Goal: Task Accomplishment & Management: Complete application form

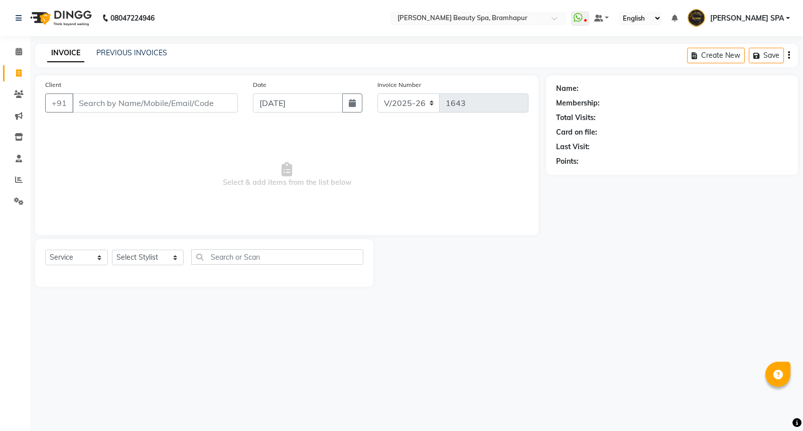
select select "3622"
select select "service"
click at [116, 52] on link "PREVIOUS INVOICES" at bounding box center [131, 52] width 71 height 9
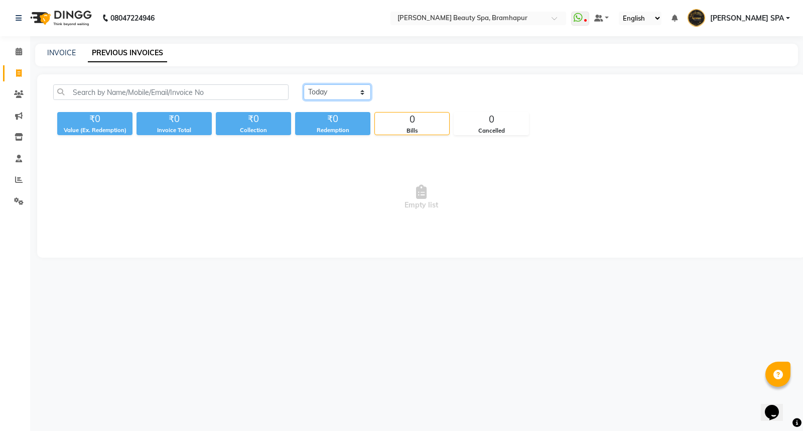
click at [351, 91] on select "[DATE] [DATE] Custom Range" at bounding box center [337, 92] width 67 height 16
click at [304, 84] on select "[DATE] [DATE] Custom Range" at bounding box center [337, 92] width 67 height 16
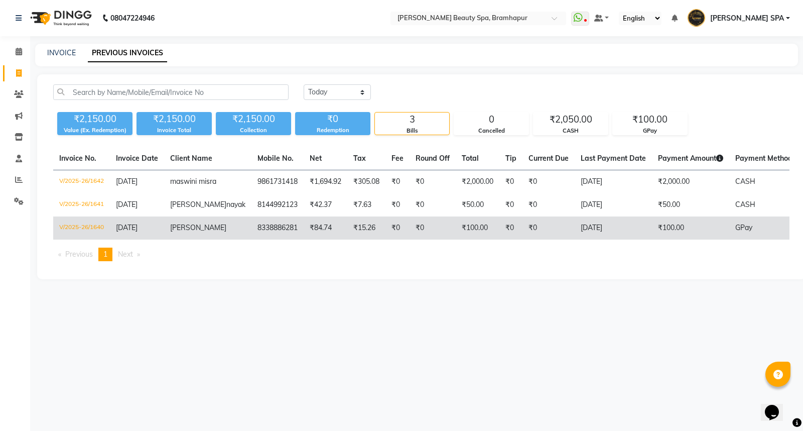
click at [470, 239] on td "₹100.00" at bounding box center [478, 227] width 44 height 23
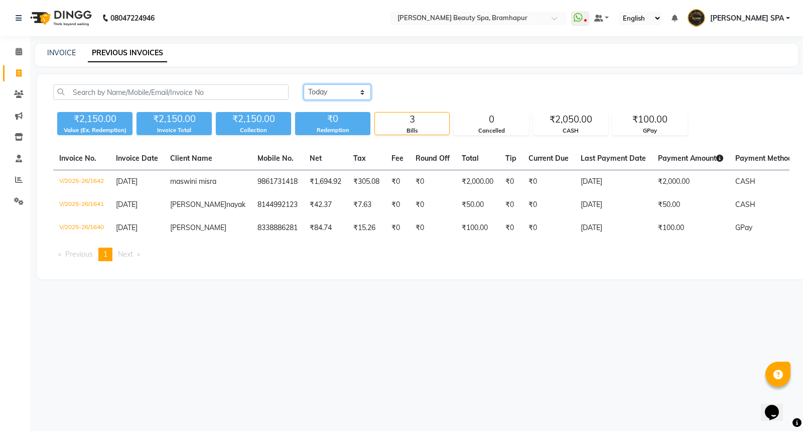
click at [334, 92] on select "[DATE] [DATE] Custom Range" at bounding box center [337, 92] width 67 height 16
select select "range"
click at [304, 84] on select "[DATE] [DATE] Custom Range" at bounding box center [337, 92] width 67 height 16
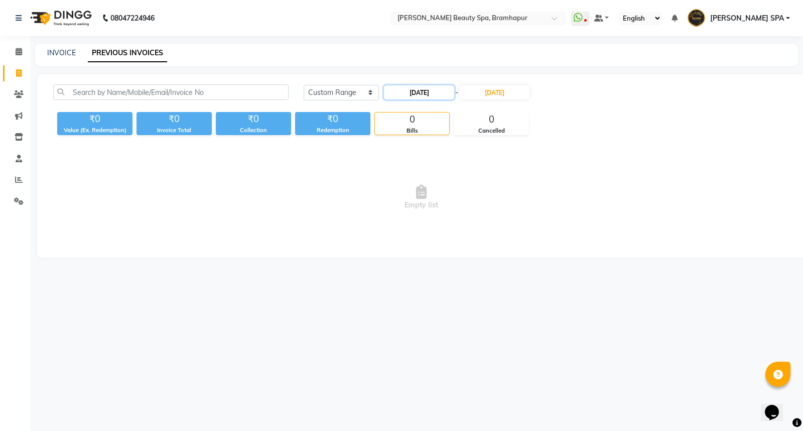
click at [413, 90] on input "[DATE]" at bounding box center [419, 92] width 70 height 14
select select "9"
select select "2025"
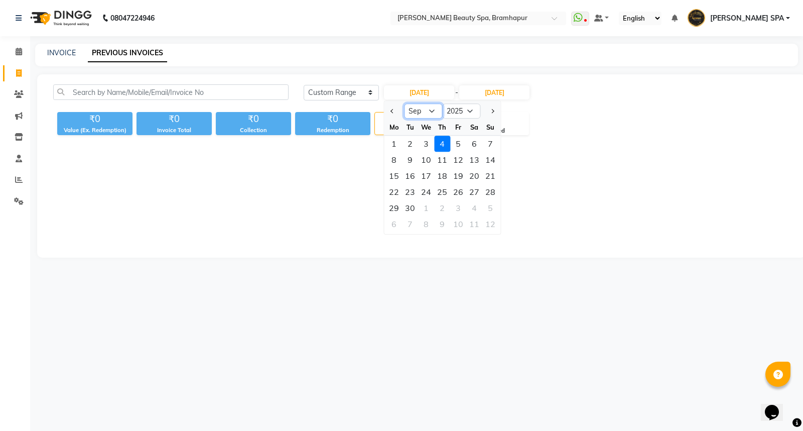
click at [424, 108] on select "Jan Feb Mar Apr May Jun [DATE] Aug Sep Oct Nov Dec" at bounding box center [423, 110] width 38 height 15
select select "4"
click at [404, 103] on select "Jan Feb Mar Apr May Jun [DATE] Aug Sep Oct Nov Dec" at bounding box center [423, 110] width 38 height 15
click at [425, 144] on div "2" at bounding box center [426, 144] width 16 height 16
type input "[DATE]"
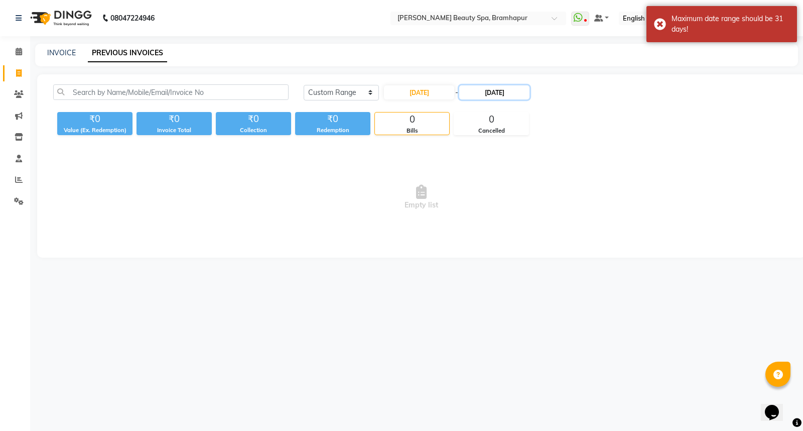
click at [489, 91] on input "[DATE]" at bounding box center [494, 92] width 70 height 14
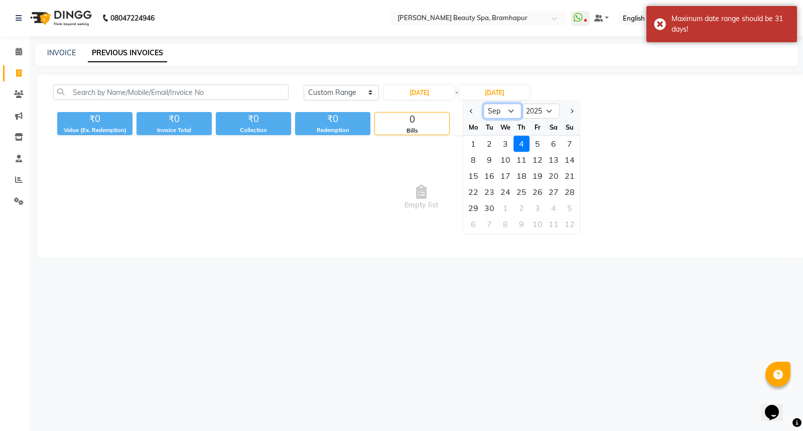
click at [506, 109] on select "Apr May Jun [DATE] Aug Sep Oct Nov Dec" at bounding box center [502, 110] width 38 height 15
select select "4"
click at [483, 103] on select "Apr May Jun [DATE] Aug Sep Oct Nov Dec" at bounding box center [502, 110] width 38 height 15
click at [508, 139] on div "2" at bounding box center [505, 144] width 16 height 16
type input "[DATE]"
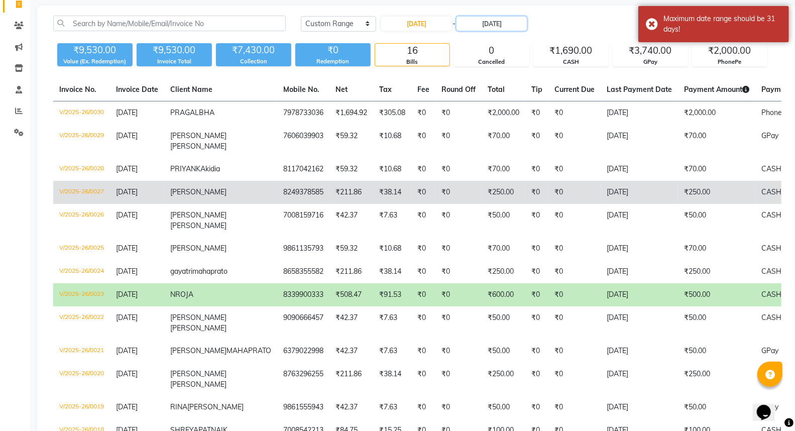
scroll to position [111, 0]
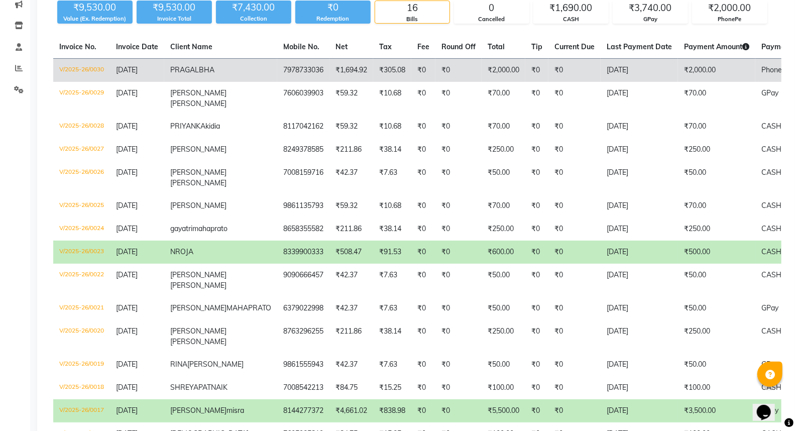
click at [373, 76] on td "₹305.08" at bounding box center [392, 71] width 38 height 24
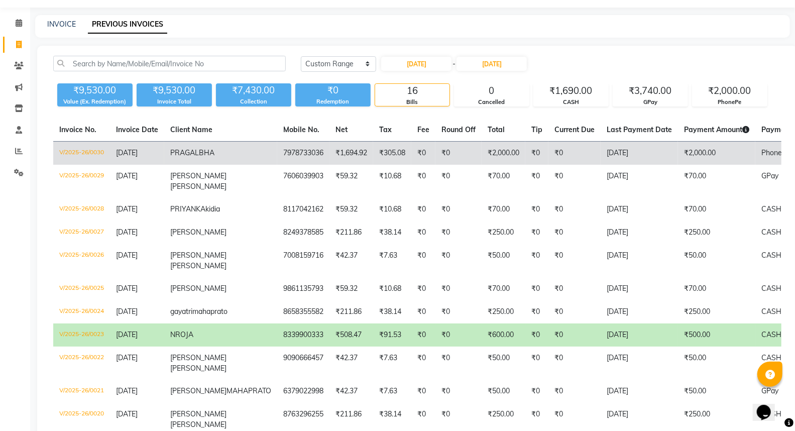
scroll to position [56, 0]
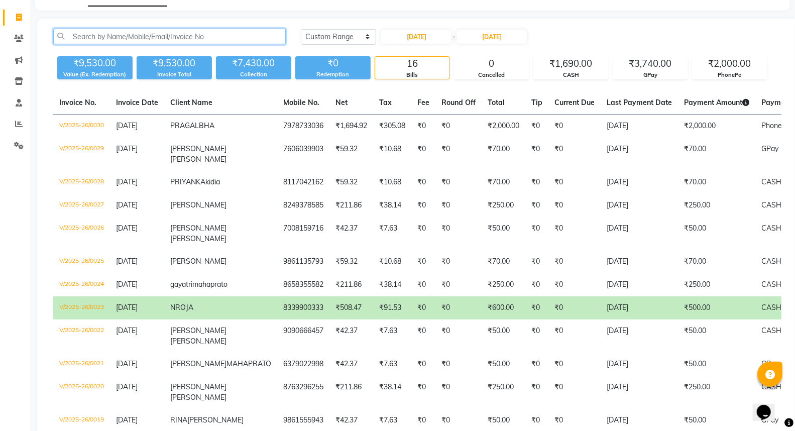
click at [196, 38] on input "text" at bounding box center [169, 37] width 232 height 16
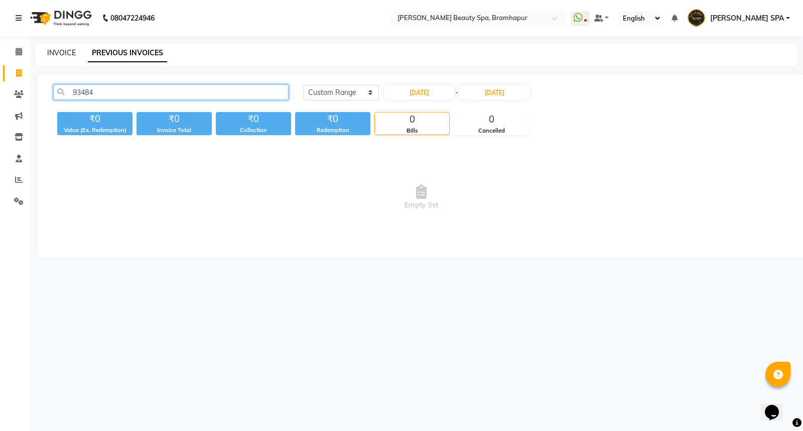
type input "93484"
click at [62, 55] on link "INVOICE" at bounding box center [61, 52] width 29 height 9
select select "service"
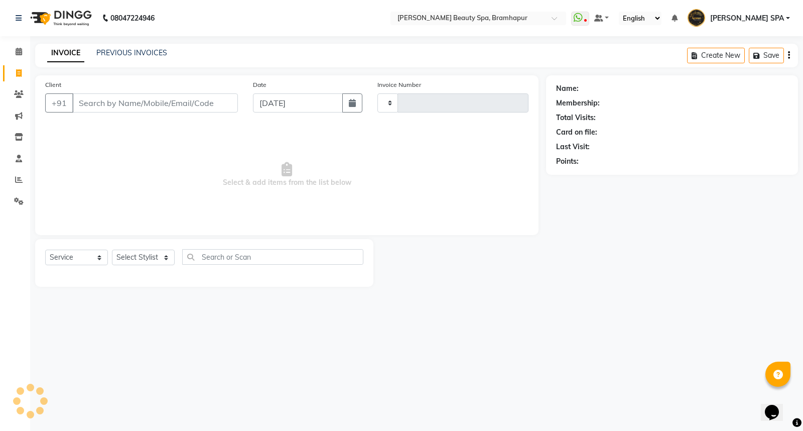
type input "1643"
select select "3622"
click at [348, 108] on button "button" at bounding box center [352, 102] width 20 height 19
select select "9"
select select "2025"
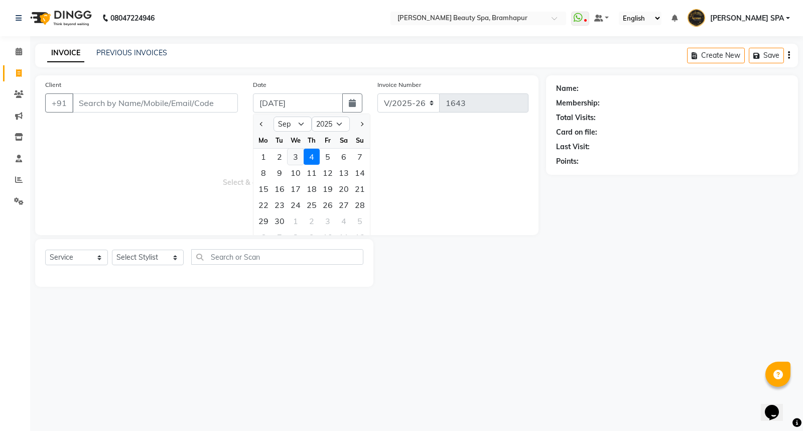
click at [295, 155] on div "3" at bounding box center [296, 157] width 16 height 16
type input "[DATE]"
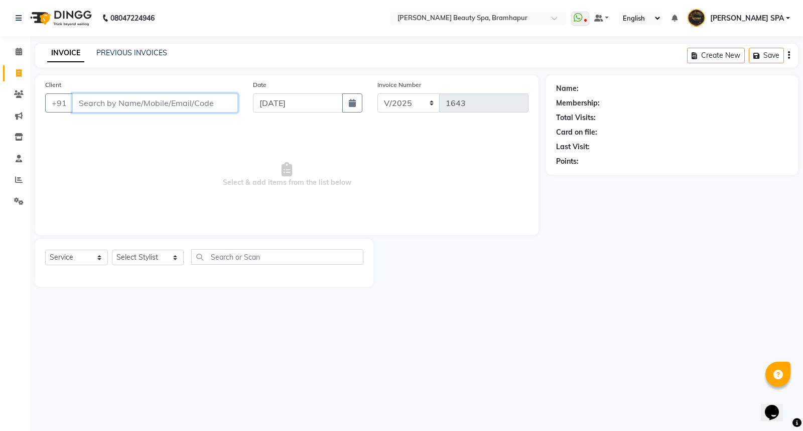
click at [144, 102] on input "Client" at bounding box center [155, 102] width 166 height 19
type input "83627729688"
click at [215, 103] on span "Add Client" at bounding box center [212, 103] width 40 height 10
select select "29"
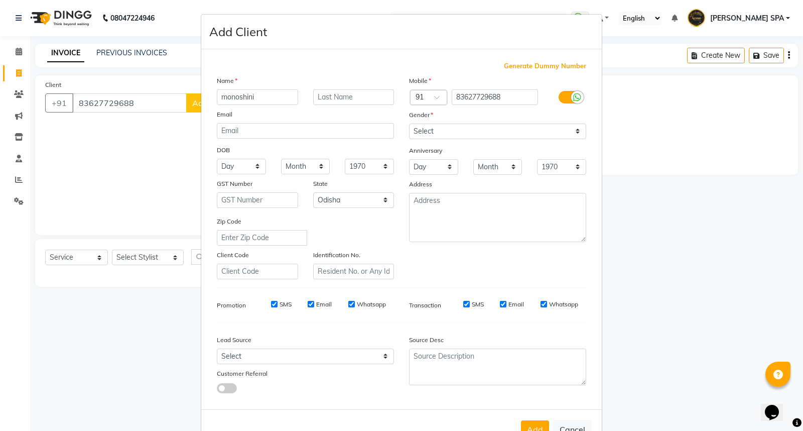
type input "monoshini"
click at [482, 129] on select "Select [DEMOGRAPHIC_DATA] [DEMOGRAPHIC_DATA] Other Prefer Not To Say" at bounding box center [497, 131] width 177 height 16
select select "[DEMOGRAPHIC_DATA]"
click at [409, 123] on select "Select [DEMOGRAPHIC_DATA] [DEMOGRAPHIC_DATA] Other Prefer Not To Say" at bounding box center [497, 131] width 177 height 16
click at [224, 162] on select "Day 01 02 03 04 05 06 07 08 09 10 11 12 13 14 15 16 17 18 19 20 21 22 23 24 25 …" at bounding box center [241, 167] width 49 height 16
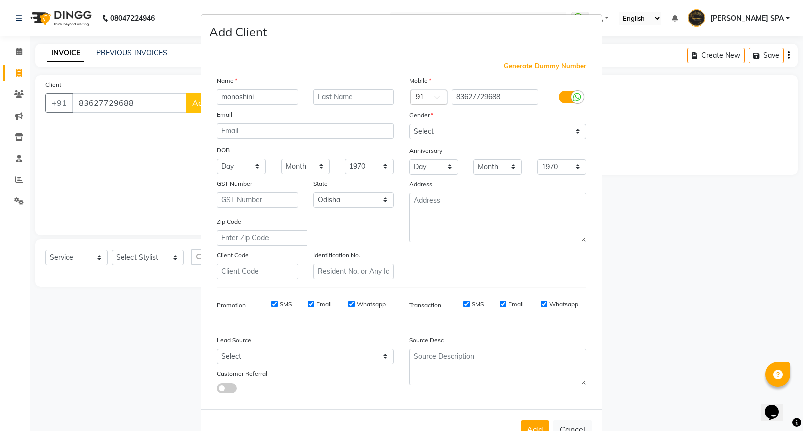
click at [481, 271] on div "Mobile Country Code × 91 83627729688 Gender Select [DEMOGRAPHIC_DATA] [DEMOGRAP…" at bounding box center [498, 177] width 192 height 204
click at [524, 423] on button "Add" at bounding box center [535, 429] width 28 height 18
select select
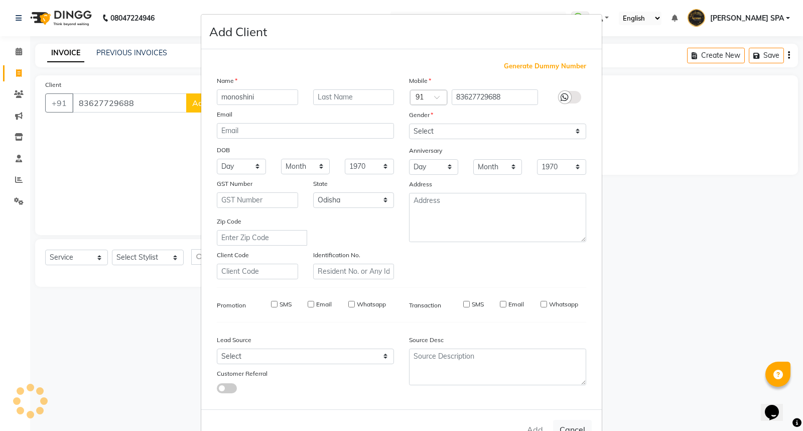
select select "null"
select select
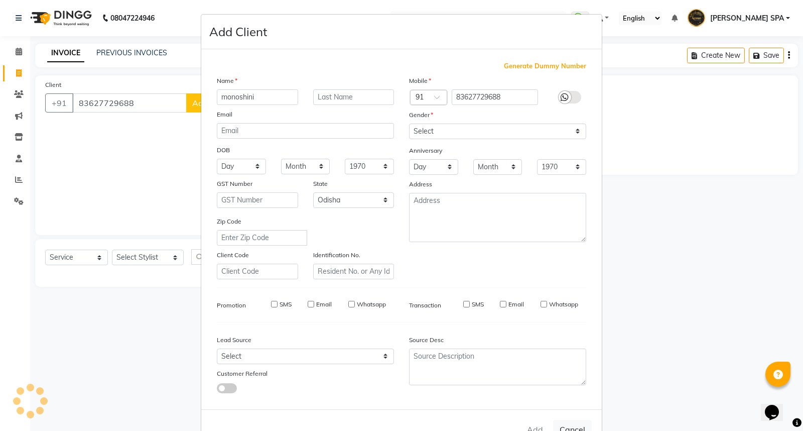
checkbox input "false"
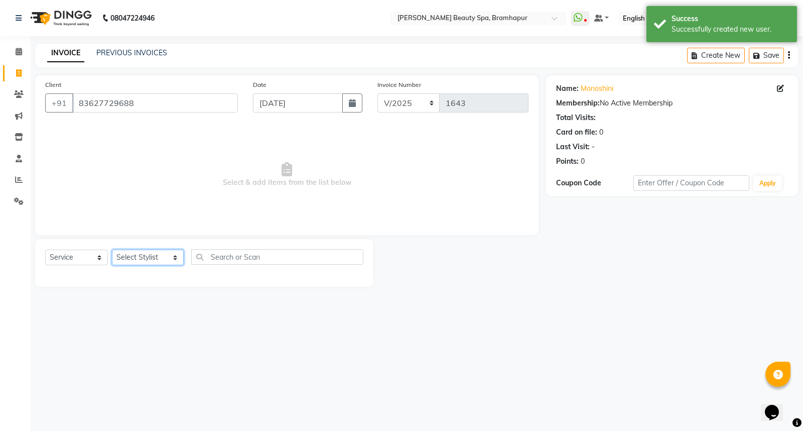
click at [139, 257] on select "Select Stylist [PERSON_NAME] SPA [PERSON_NAME] [PERSON_NAME] [PERSON_NAME] MAM …" at bounding box center [148, 257] width 72 height 16
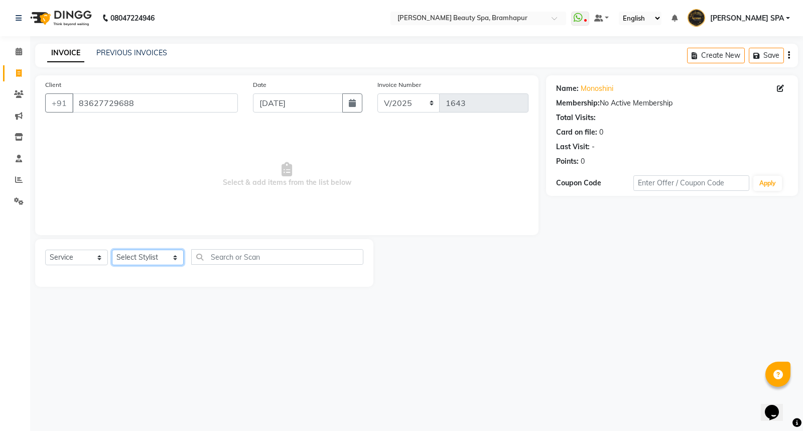
click at [148, 255] on select "Select Stylist [PERSON_NAME] SPA [PERSON_NAME] [PERSON_NAME] [PERSON_NAME] MAM …" at bounding box center [148, 257] width 72 height 16
select select "18168"
click at [112, 250] on select "Select Stylist [PERSON_NAME] SPA [PERSON_NAME] [PERSON_NAME] [PERSON_NAME] MAM …" at bounding box center [148, 257] width 72 height 16
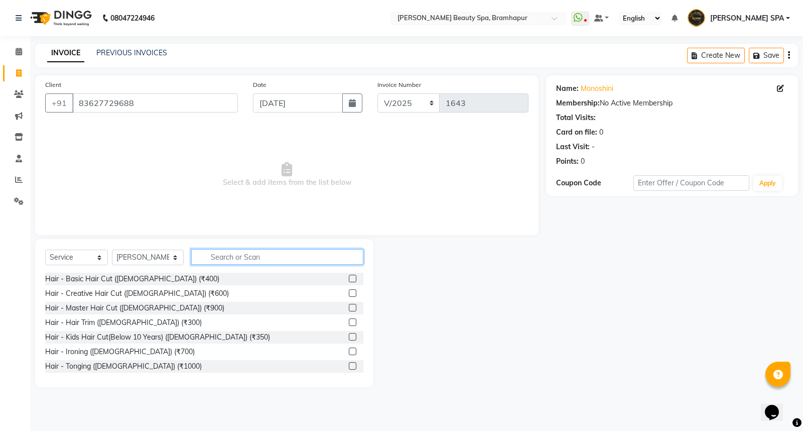
click at [227, 255] on input "text" at bounding box center [277, 257] width 172 height 16
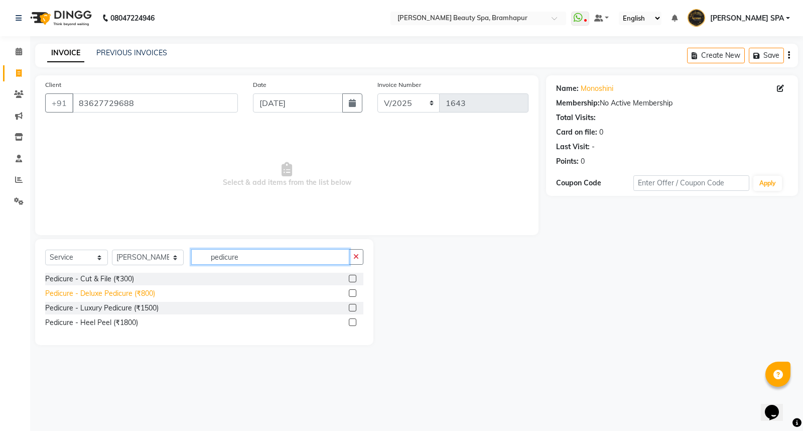
type input "pedicure"
click at [96, 293] on div "Pedicure - Deluxe Pedicure (₹800)" at bounding box center [100, 293] width 110 height 11
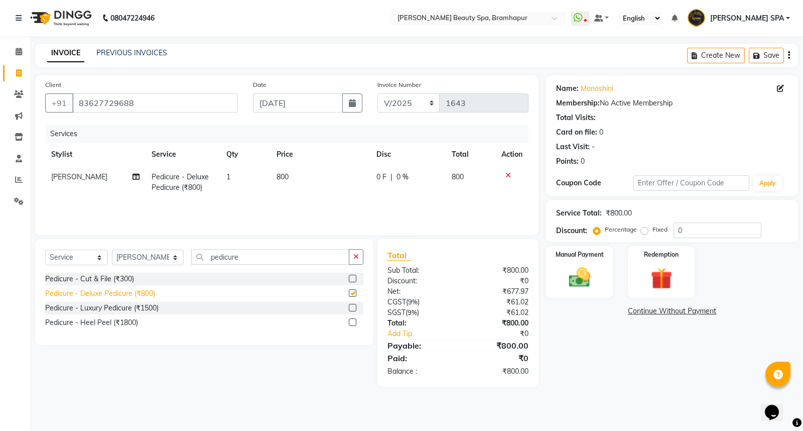
checkbox input "false"
click at [237, 256] on input "pedicure" at bounding box center [270, 257] width 158 height 16
type input "p"
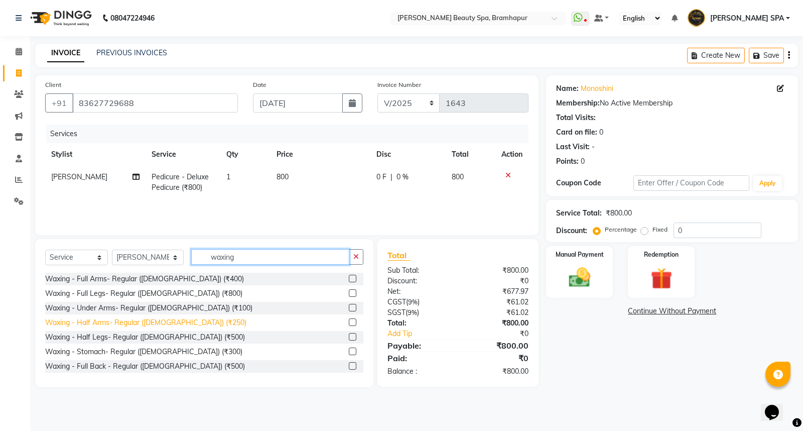
type input "waxing"
click at [117, 320] on div "Waxing - Half Arms- Regular ([DEMOGRAPHIC_DATA]) (₹250)" at bounding box center [145, 322] width 201 height 11
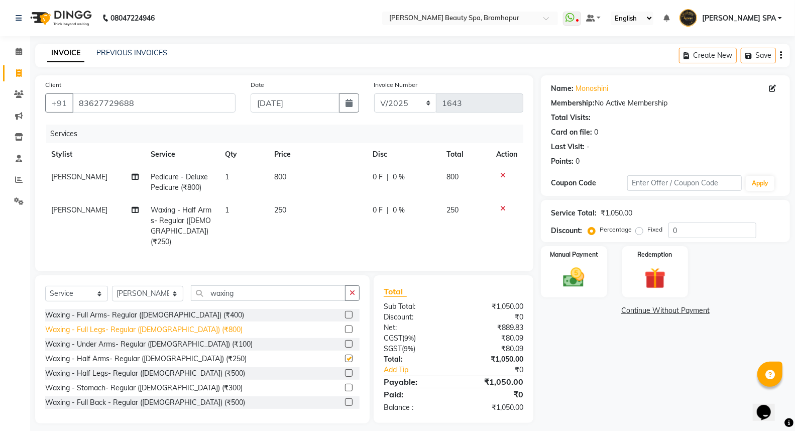
checkbox input "false"
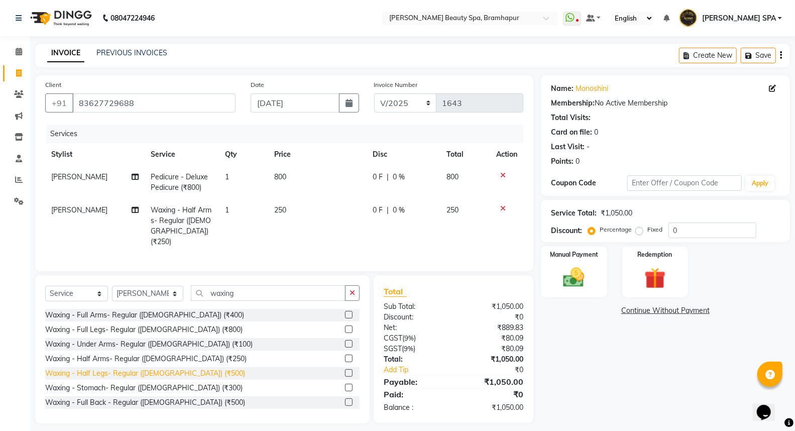
click at [99, 372] on div "Waxing - Half Legs- Regular ([DEMOGRAPHIC_DATA]) (₹500)" at bounding box center [145, 373] width 200 height 11
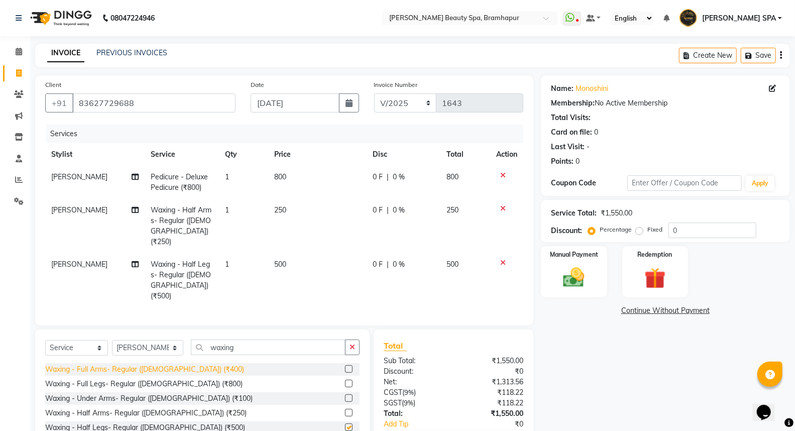
checkbox input "false"
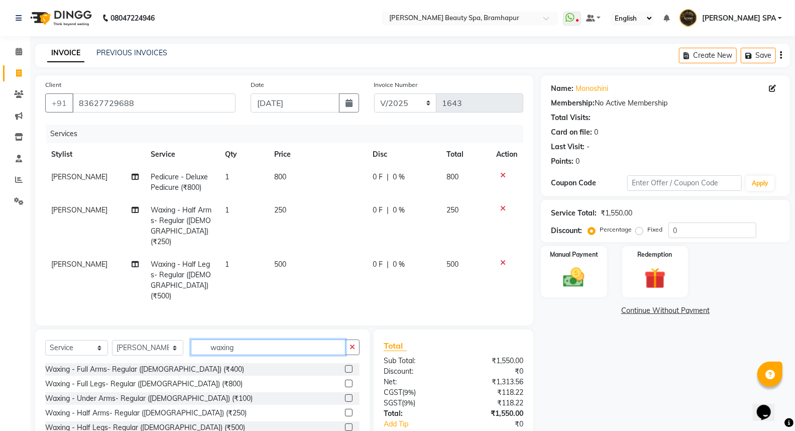
click at [232, 339] on input "waxing" at bounding box center [268, 347] width 155 height 16
type input "w"
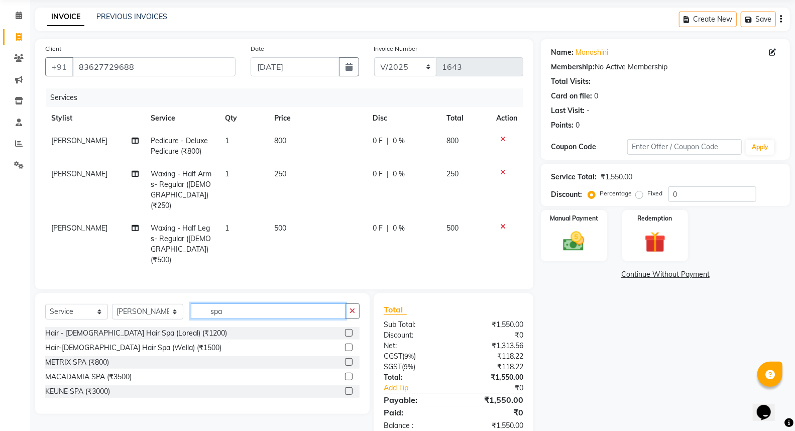
scroll to position [48, 0]
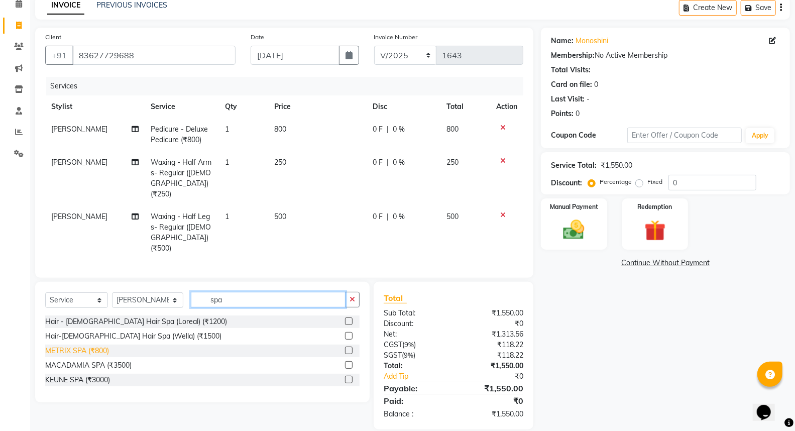
type input "spa"
click at [99, 345] on div "METRIX SPA (₹800)" at bounding box center [77, 350] width 64 height 11
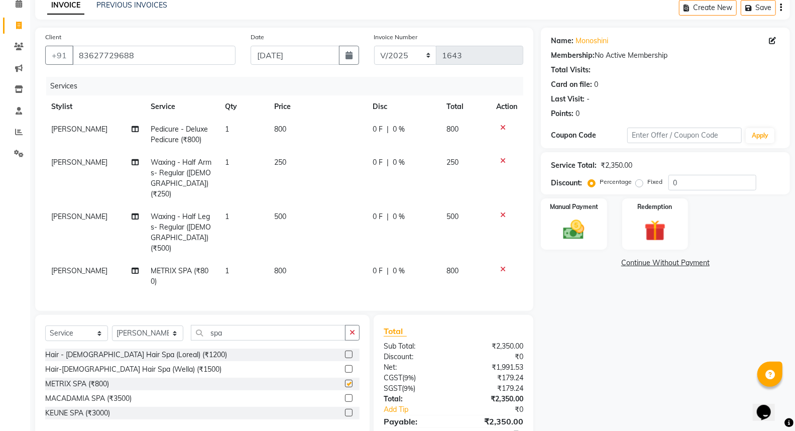
checkbox input "false"
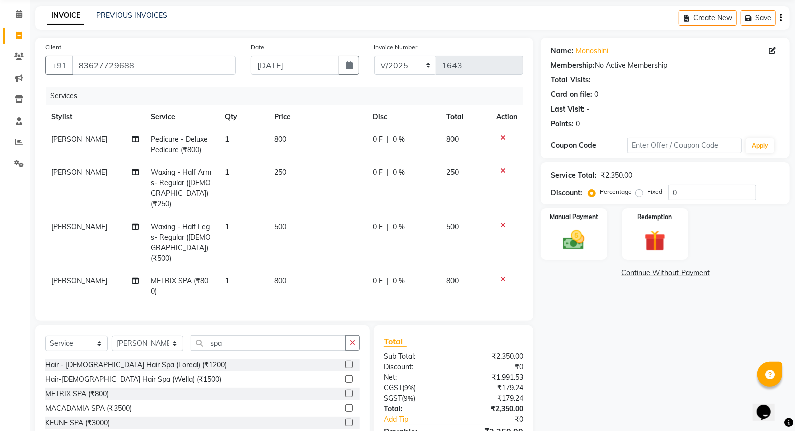
scroll to position [81, 0]
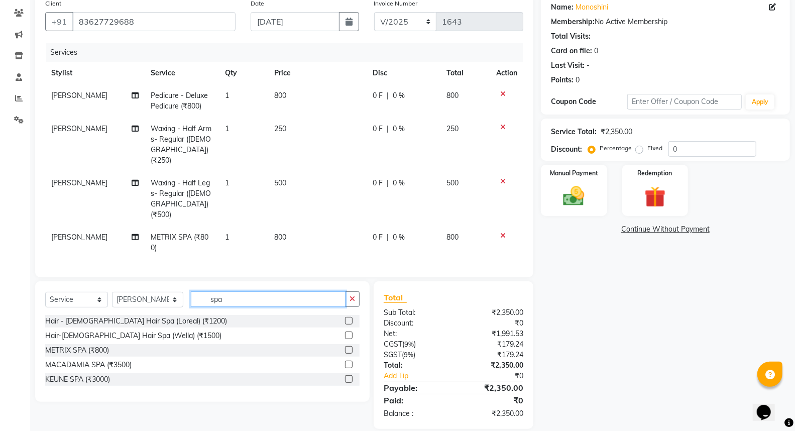
click at [244, 291] on input "spa" at bounding box center [268, 299] width 155 height 16
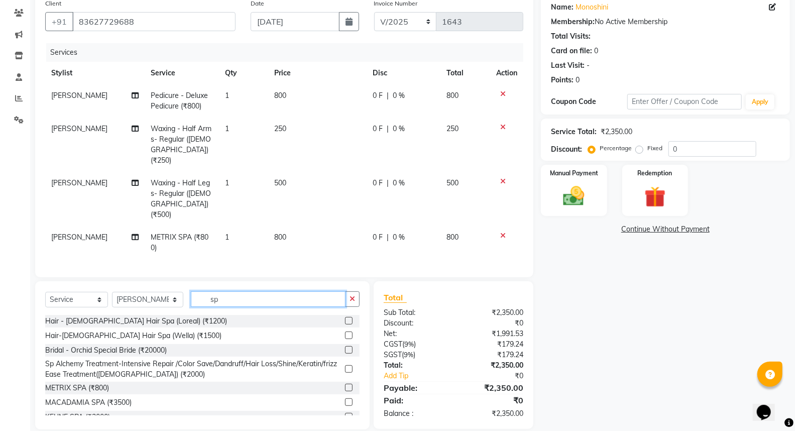
type input "s"
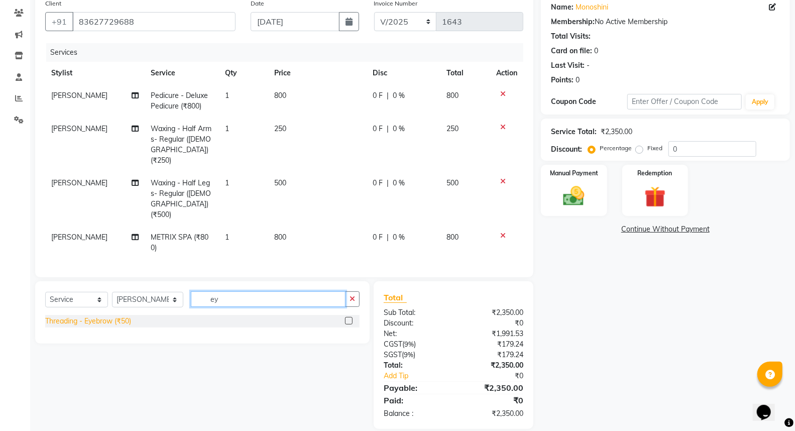
type input "ey"
click at [94, 316] on div "Threading - Eyebrow (₹50)" at bounding box center [88, 321] width 86 height 11
checkbox input "false"
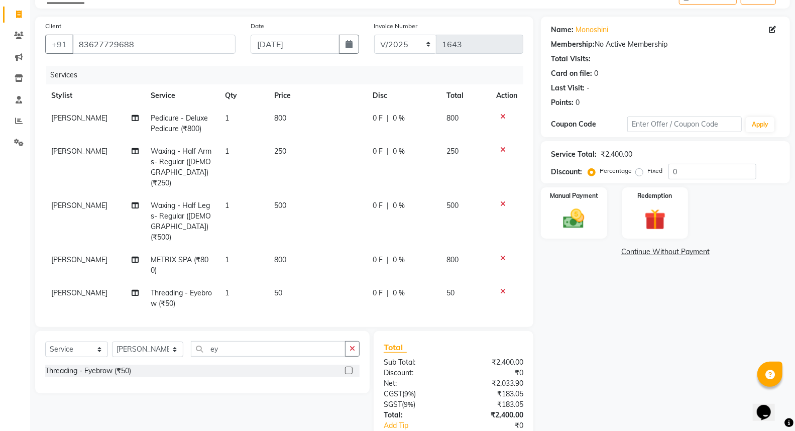
scroll to position [114, 0]
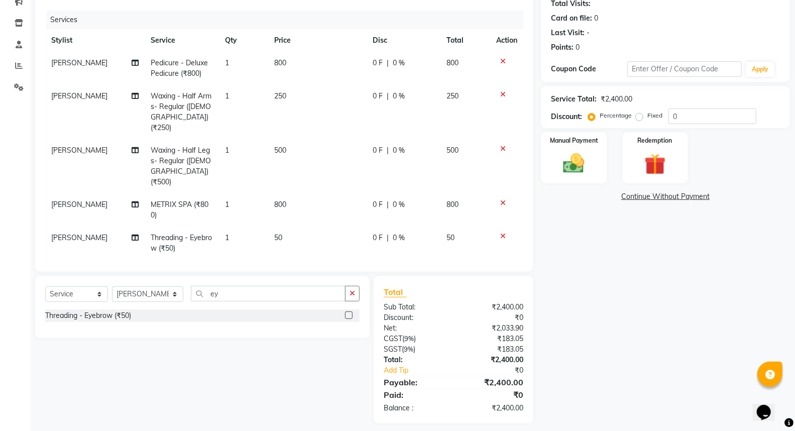
click at [400, 199] on span "0 %" at bounding box center [399, 204] width 12 height 11
select select "18168"
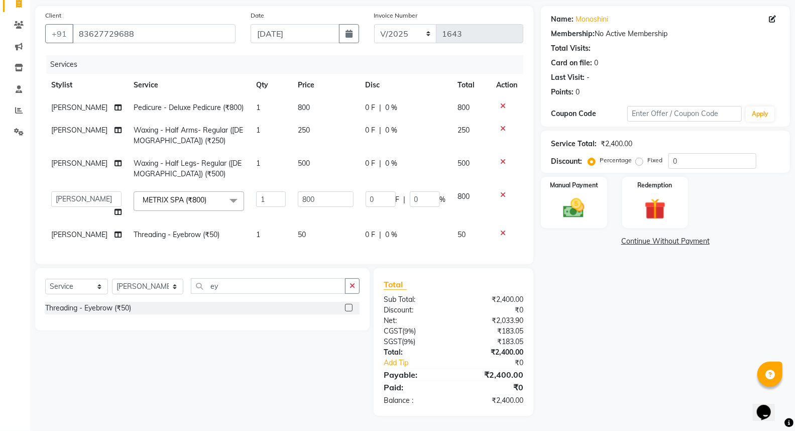
scroll to position [77, 0]
click at [423, 192] on input "0" at bounding box center [425, 199] width 30 height 16
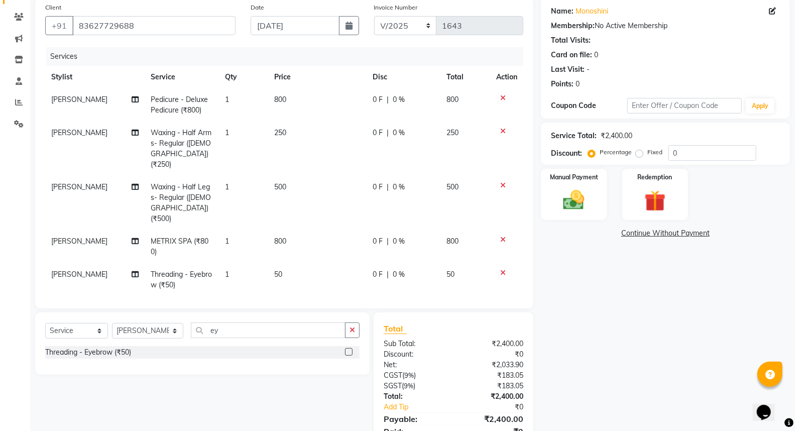
click at [376, 236] on span "0 F" at bounding box center [377, 241] width 10 height 11
select select "18168"
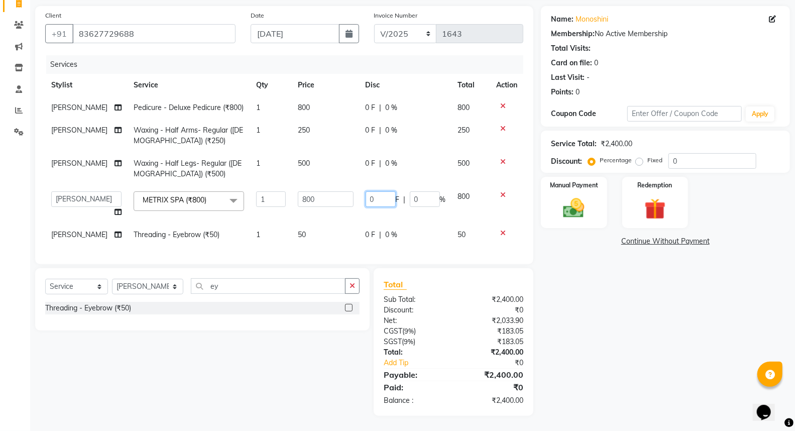
click at [370, 192] on input "0" at bounding box center [380, 199] width 30 height 16
type input "200"
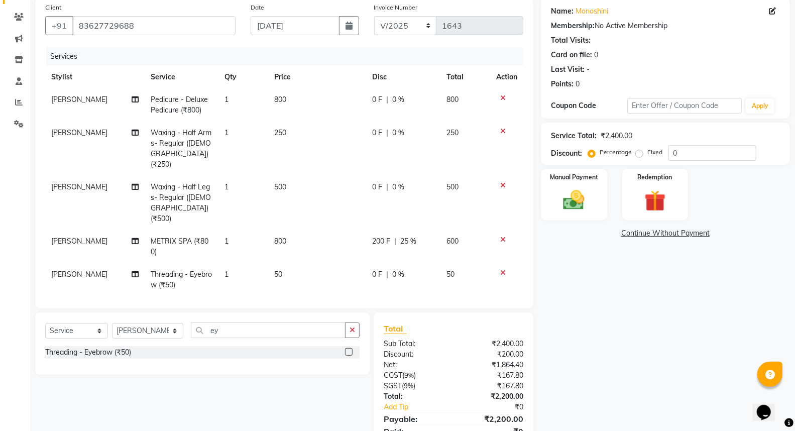
click at [598, 255] on div "Name: Monoshini Membership: No Active Membership Total Visits: Card on file: 0 …" at bounding box center [669, 229] width 257 height 462
click at [384, 236] on span "200 F" at bounding box center [381, 241] width 18 height 11
select select "18168"
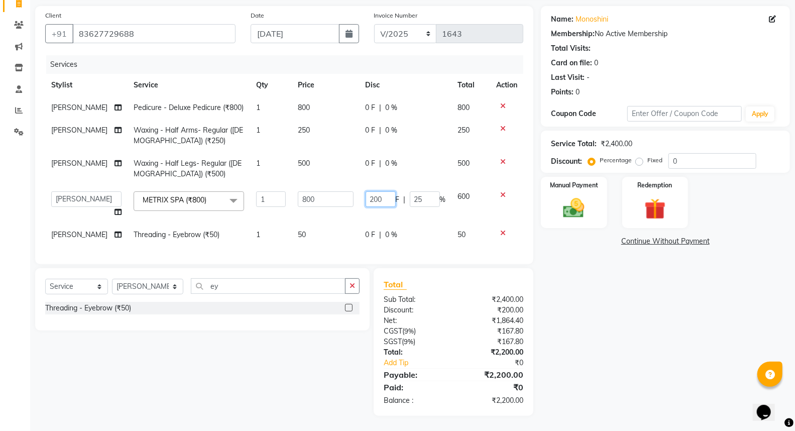
click at [380, 191] on input "200" at bounding box center [380, 199] width 30 height 16
type input "2"
type input "100"
click at [367, 151] on tbody "[PERSON_NAME] Pedicure - Deluxe Pedicure (₹800) 1 800 0 F | 0 % 800 [PERSON_NAM…" at bounding box center [284, 171] width 478 height 150
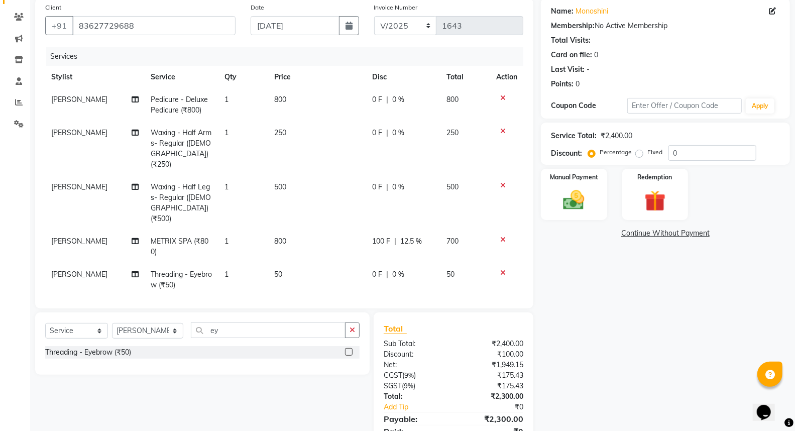
click at [374, 182] on span "0 F" at bounding box center [377, 187] width 10 height 11
select select "18168"
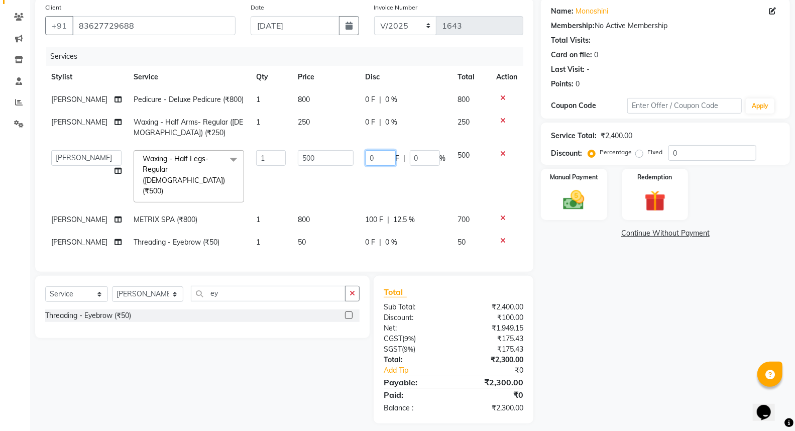
click at [373, 158] on input "0" at bounding box center [380, 158] width 30 height 16
type input "100"
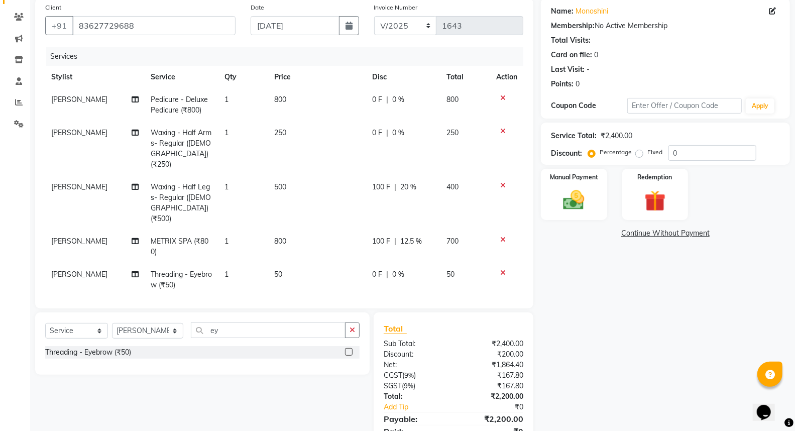
click at [367, 116] on tbody "[PERSON_NAME] Pedicure - Deluxe Pedicure (₹800) 1 800 0 F | 0 % 800 [PERSON_NAM…" at bounding box center [284, 192] width 478 height 208
click at [374, 131] on span "0 F" at bounding box center [377, 133] width 10 height 11
select select "18168"
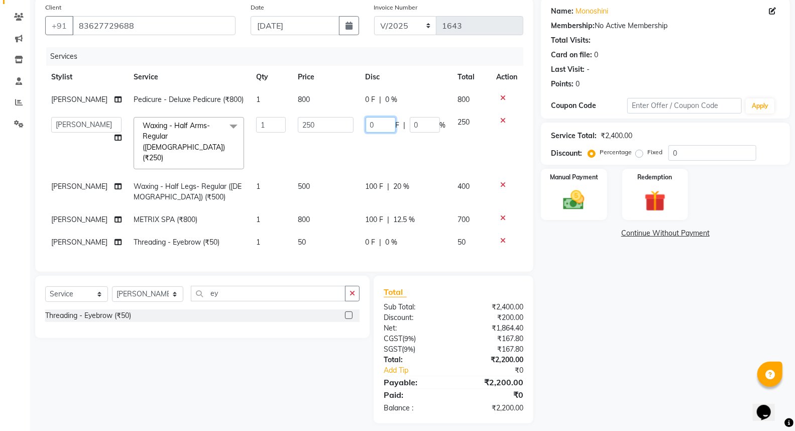
click at [378, 129] on input "0" at bounding box center [380, 125] width 30 height 16
type input "50"
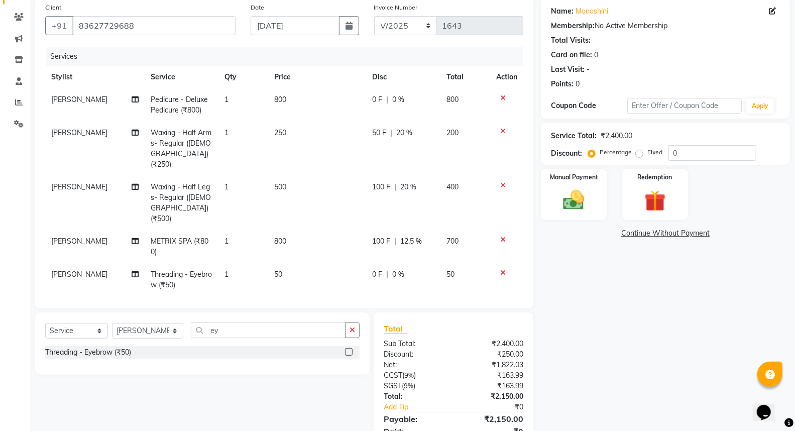
click at [600, 298] on div "Name: Monoshini Membership: No Active Membership Total Visits: Card on file: 0 …" at bounding box center [669, 229] width 257 height 462
click at [285, 128] on span "250" at bounding box center [280, 132] width 12 height 9
select select "18168"
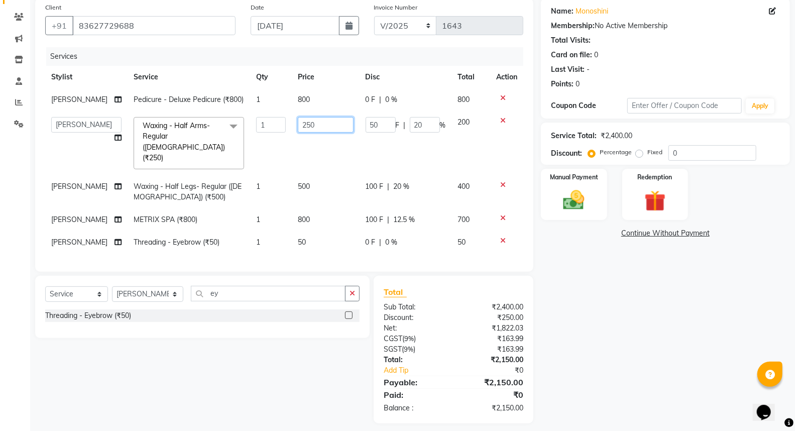
click at [310, 124] on input "250" at bounding box center [326, 125] width 56 height 16
type input "2"
type input "500"
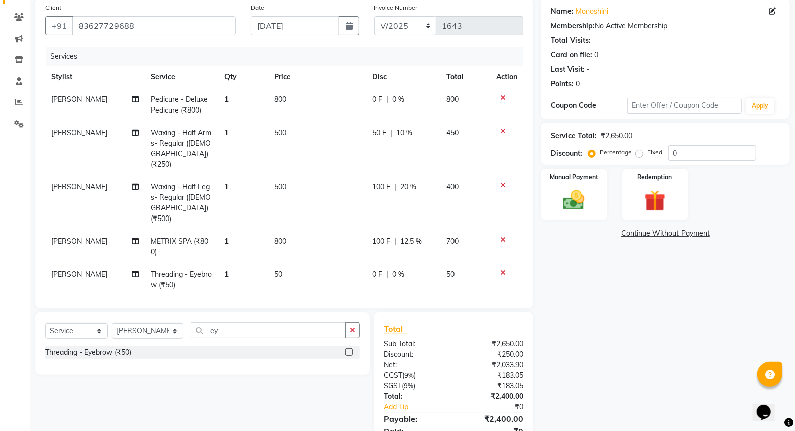
click at [617, 287] on div "Name: Monoshini Membership: No Active Membership Total Visits: Card on file: 0 …" at bounding box center [669, 229] width 257 height 462
click at [380, 133] on span "50 F" at bounding box center [379, 133] width 14 height 11
select select "18168"
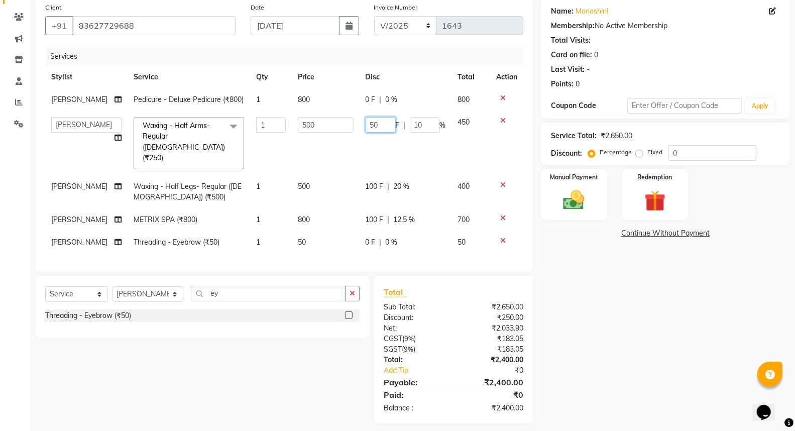
click at [382, 123] on input "50" at bounding box center [380, 125] width 30 height 16
type input "5"
type input "100"
click at [645, 335] on div "Name: Monoshini Membership: No Active Membership Total Visits: Card on file: 0 …" at bounding box center [669, 210] width 257 height 425
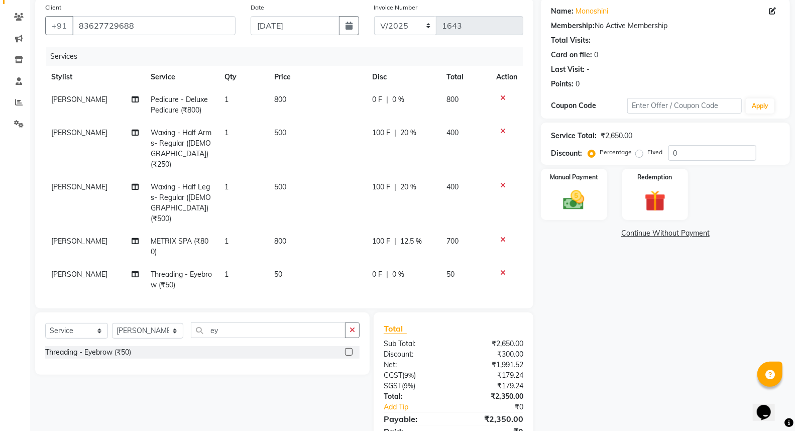
click at [377, 95] on span "0 F" at bounding box center [377, 99] width 10 height 11
select select "18168"
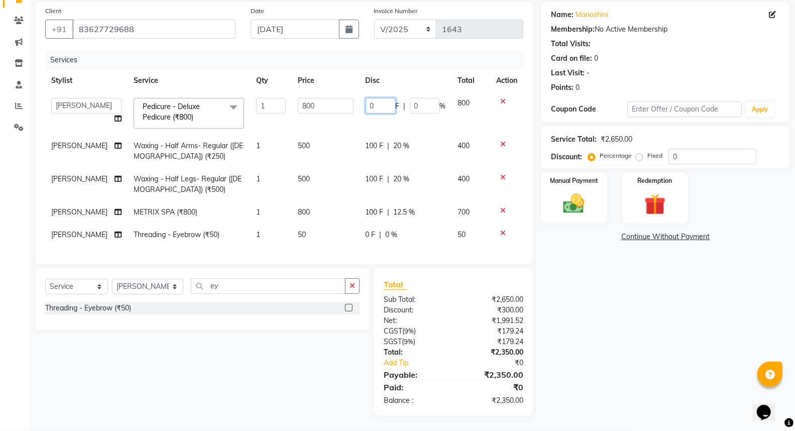
click at [374, 102] on input "0" at bounding box center [380, 106] width 30 height 16
type input "200"
click at [620, 328] on div "Name: Monoshini Membership: No Active Membership Total Visits: Card on file: 0 …" at bounding box center [669, 209] width 257 height 414
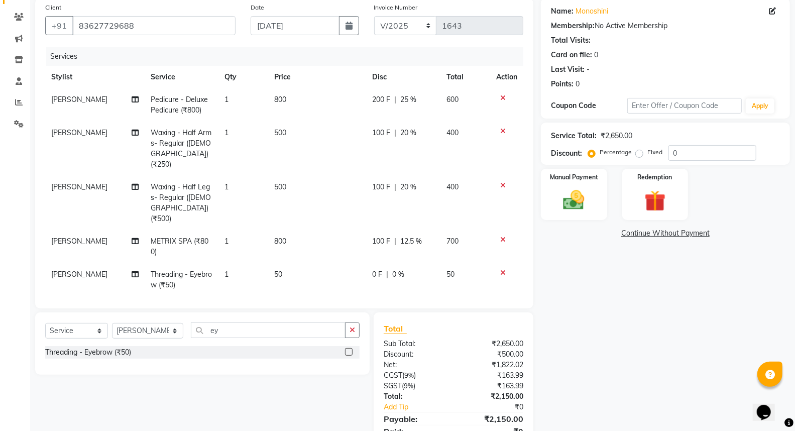
click at [379, 236] on span "100 F" at bounding box center [381, 241] width 18 height 11
select select "18168"
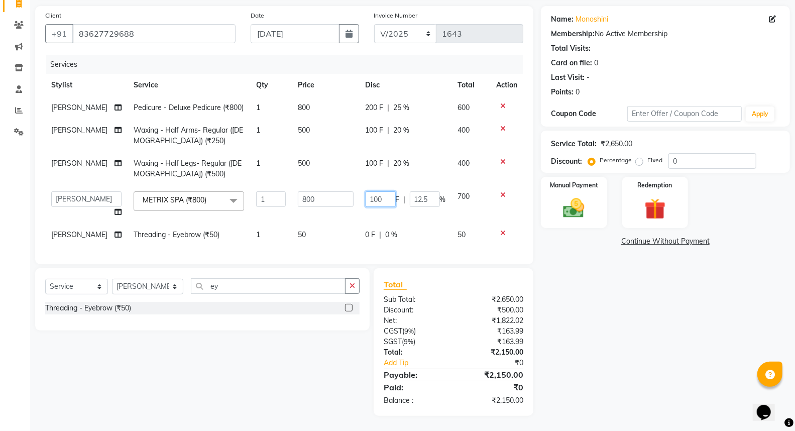
click at [383, 191] on input "100" at bounding box center [380, 199] width 30 height 16
type input "1"
type input "200"
click at [631, 288] on div "Name: Monoshini Membership: No Active Membership Total Visits: Card on file: 0 …" at bounding box center [669, 211] width 257 height 410
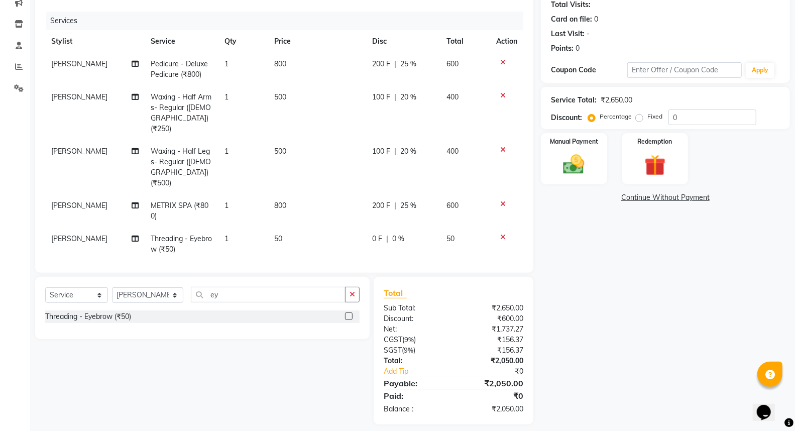
scroll to position [114, 0]
click at [565, 163] on img at bounding box center [574, 164] width 36 height 26
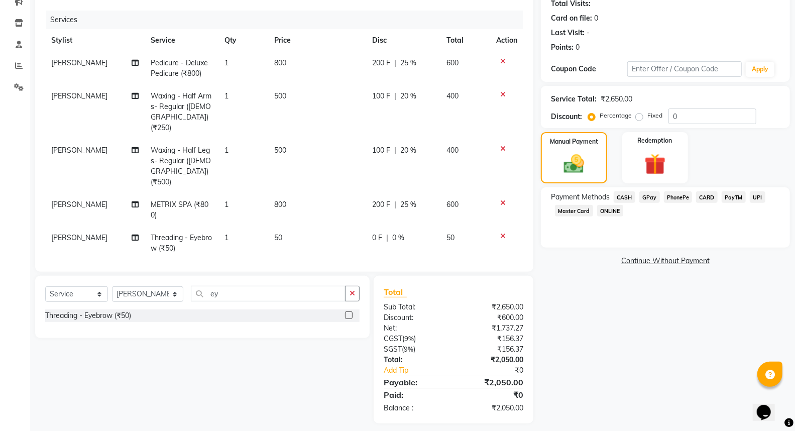
click at [626, 195] on span "CASH" at bounding box center [624, 197] width 22 height 12
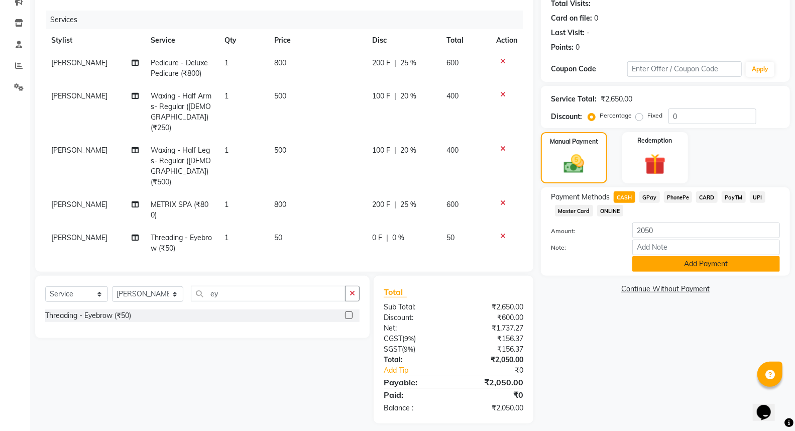
click at [670, 261] on button "Add Payment" at bounding box center [706, 264] width 148 height 16
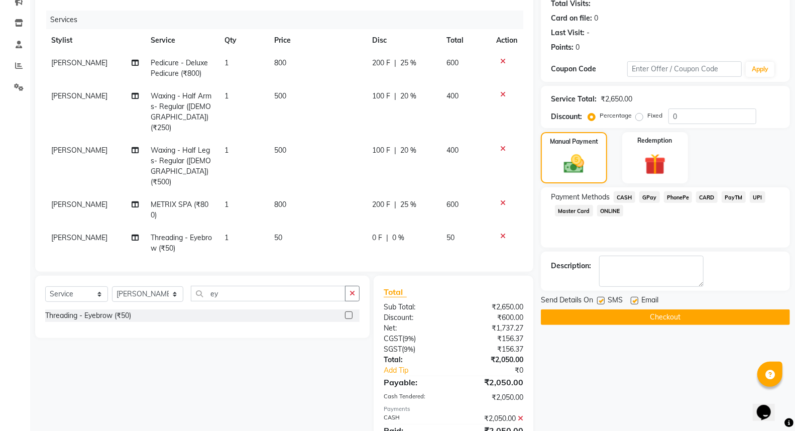
click at [619, 320] on button "Checkout" at bounding box center [665, 317] width 249 height 16
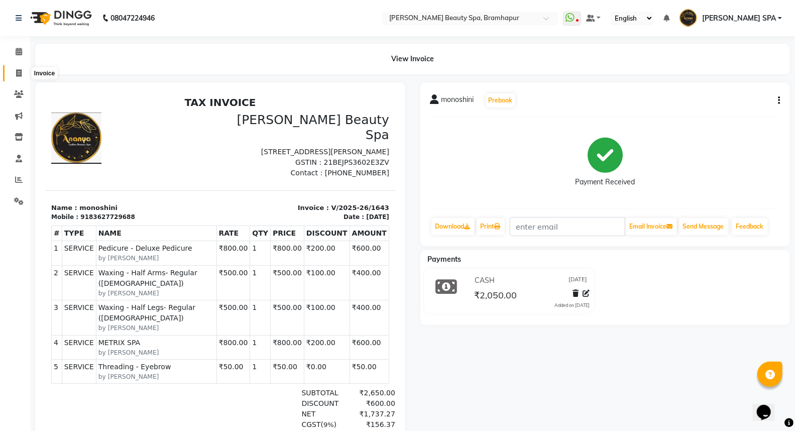
click at [17, 73] on icon at bounding box center [19, 73] width 6 height 8
select select "service"
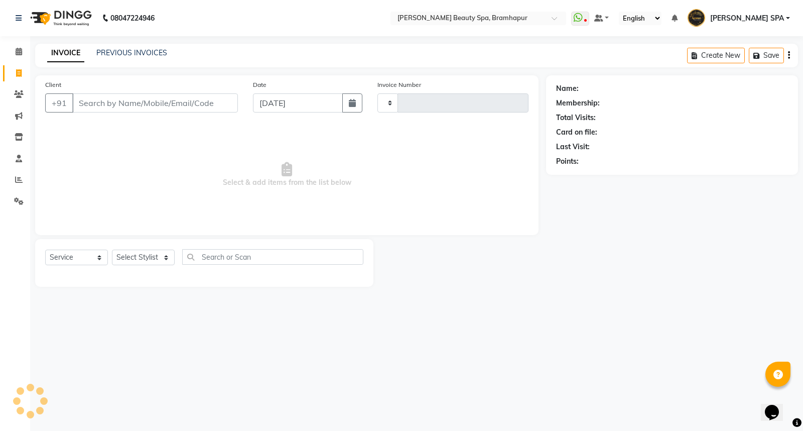
type input "1644"
select select "3622"
click at [116, 49] on link "PREVIOUS INVOICES" at bounding box center [131, 52] width 71 height 9
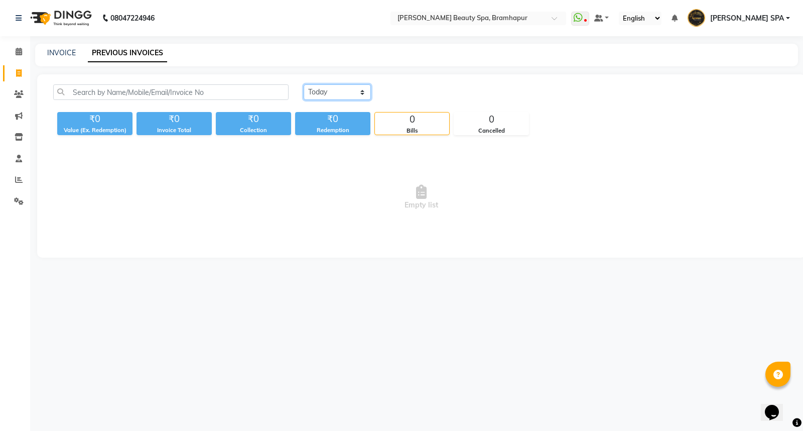
click at [339, 92] on select "[DATE] [DATE] Custom Range" at bounding box center [337, 92] width 67 height 16
select select "[DATE]"
click at [304, 84] on select "[DATE] [DATE] Custom Range" at bounding box center [337, 92] width 67 height 16
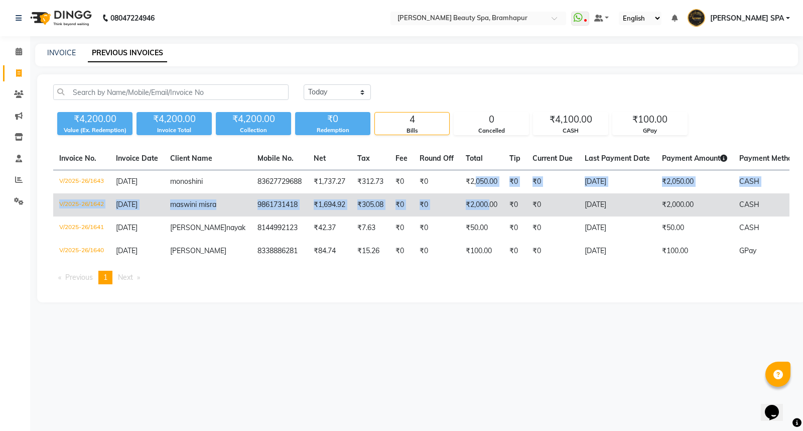
drag, startPoint x: 445, startPoint y: 180, endPoint x: 462, endPoint y: 202, distance: 27.6
click at [462, 202] on tbody "V/2025-26/1643 [DATE] monoshini 83627729688 ₹1,737.27 ₹312.73 ₹0 ₹0 ₹2,050.00 ₹…" at bounding box center [481, 216] width 856 height 93
click at [462, 202] on td "₹2,000.00" at bounding box center [482, 204] width 44 height 23
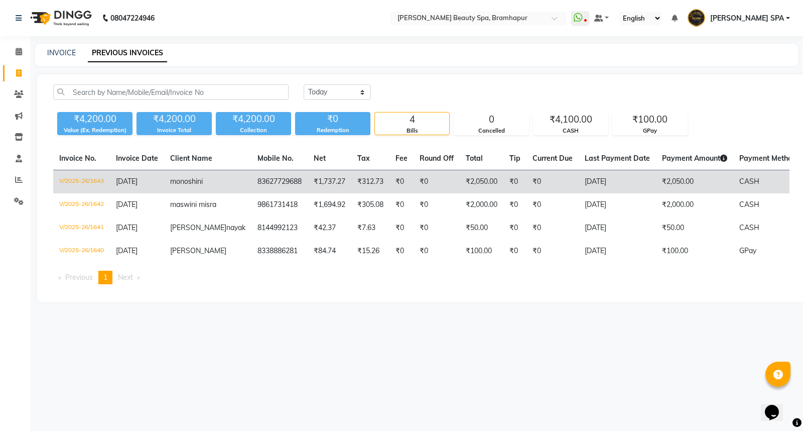
click at [538, 183] on td "₹0" at bounding box center [553, 182] width 52 height 24
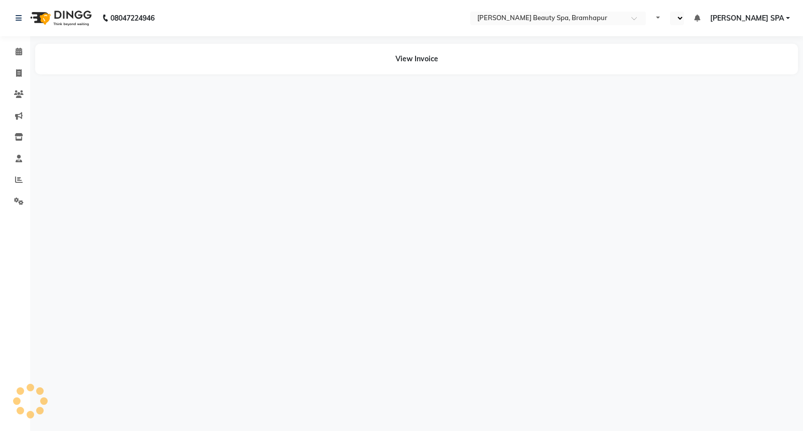
select select "en"
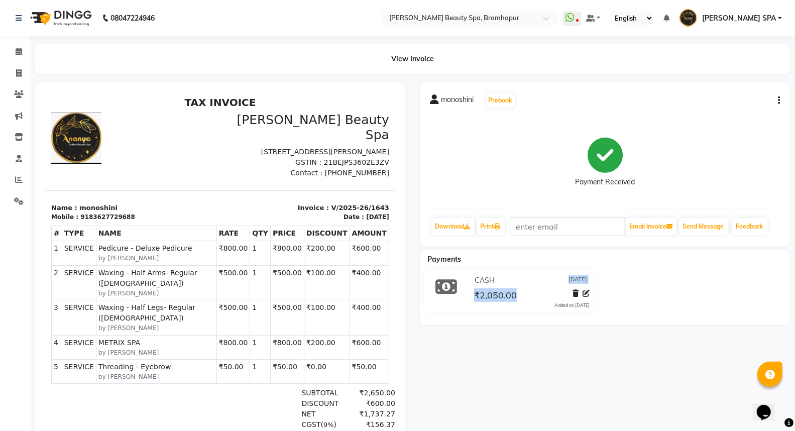
drag, startPoint x: 497, startPoint y: 277, endPoint x: 654, endPoint y: 299, distance: 158.2
click at [654, 299] on div "CASH 03-09-2025 ₹2,050.00 Added on 04-09-2025" at bounding box center [605, 293] width 385 height 48
click at [654, 298] on div "CASH 03-09-2025 ₹2,050.00 Added on 04-09-2025" at bounding box center [605, 293] width 385 height 48
drag, startPoint x: 458, startPoint y: 343, endPoint x: 556, endPoint y: 330, distance: 98.8
click at [557, 330] on div "monoshini Prebook Payment Received Download Print Email Invoice Send Message Fe…" at bounding box center [605, 296] width 385 height 429
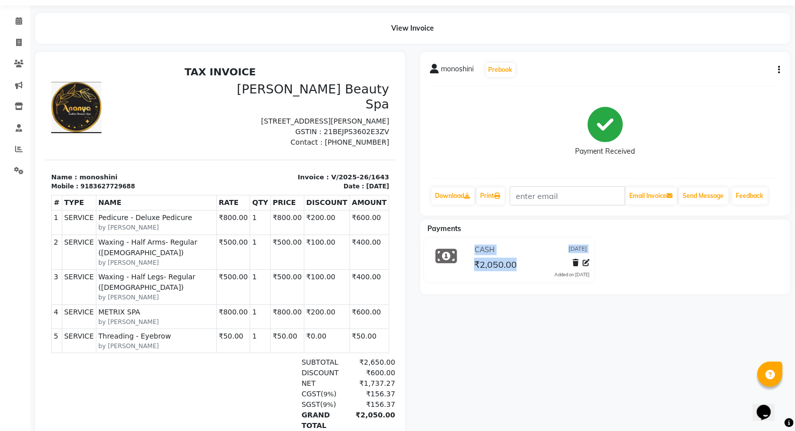
scroll to position [56, 0]
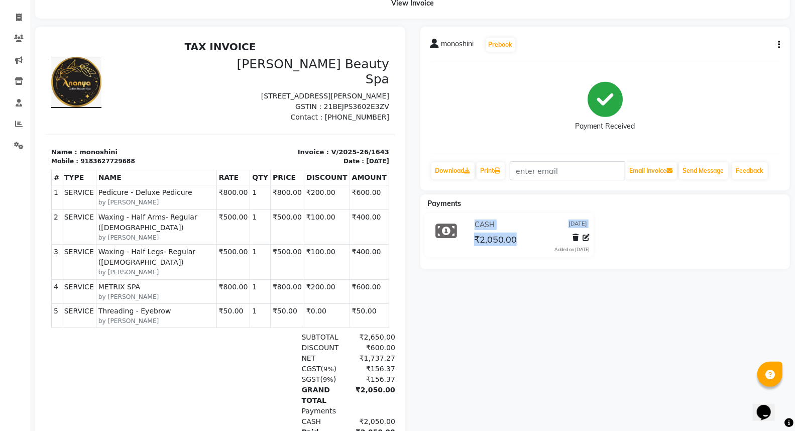
click at [747, 360] on div "monoshini Prebook Payment Received Download Print Email Invoice Send Message Fe…" at bounding box center [605, 241] width 385 height 429
